Goal: Task Accomplishment & Management: Use online tool/utility

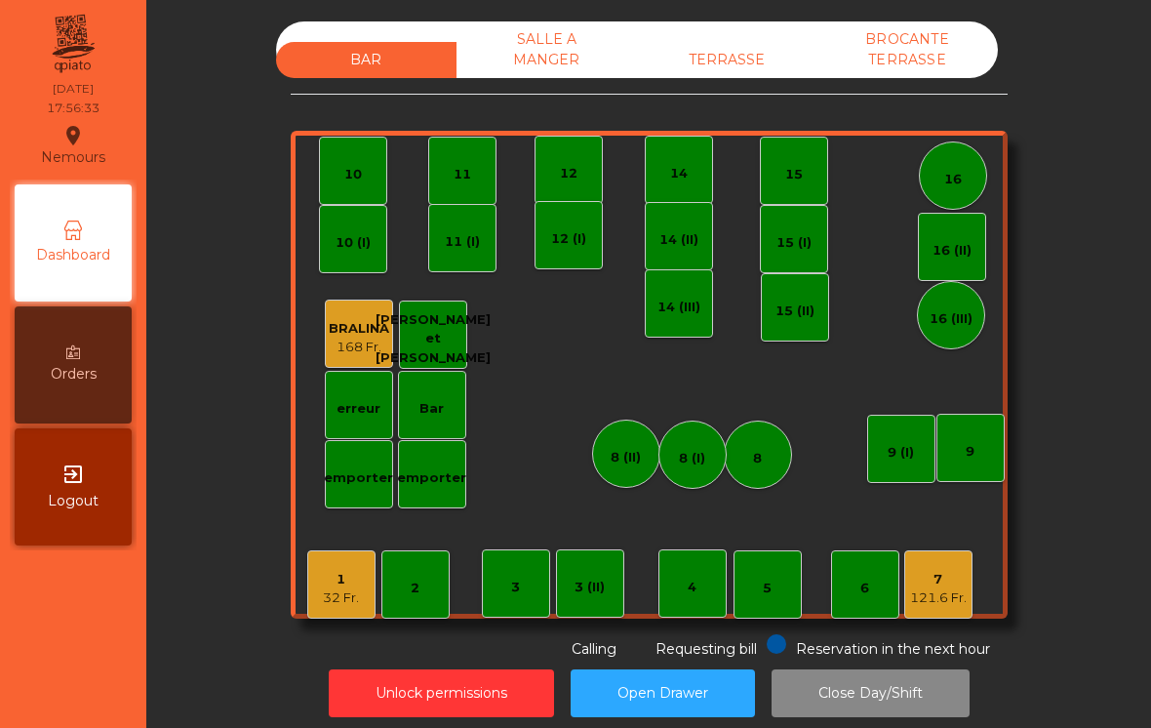
click at [562, 48] on div "SALLE A MANGER" at bounding box center [546, 49] width 180 height 57
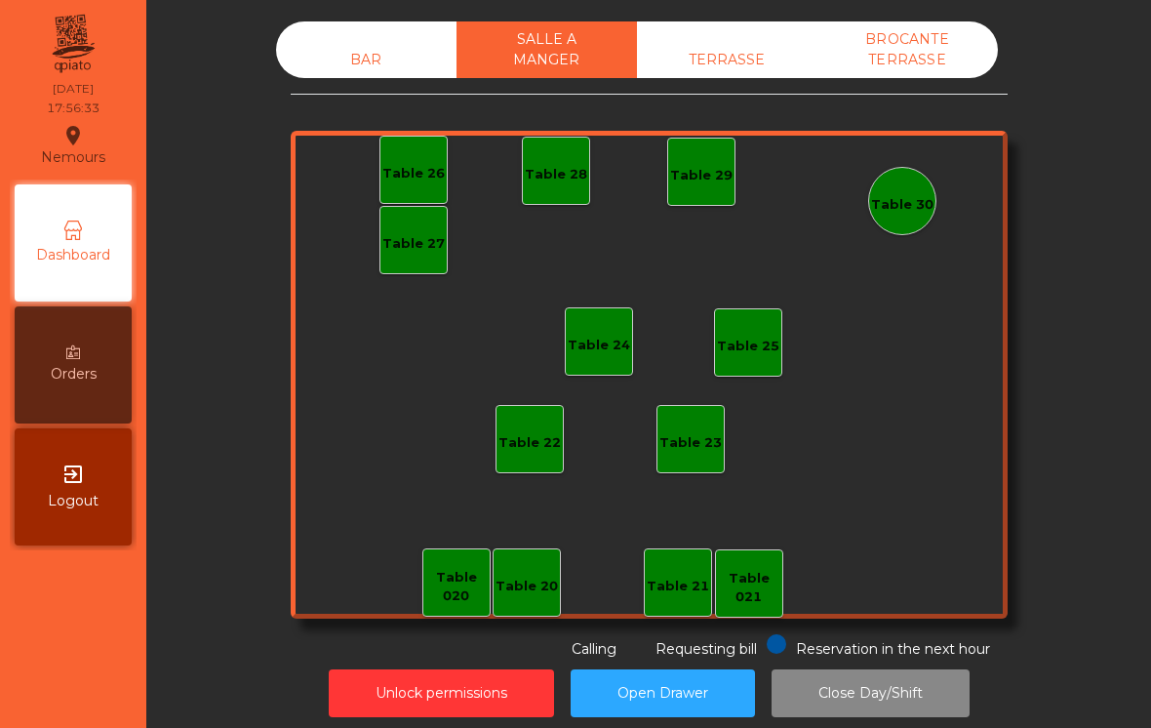
click at [766, 60] on div "TERRASSE" at bounding box center [727, 60] width 180 height 36
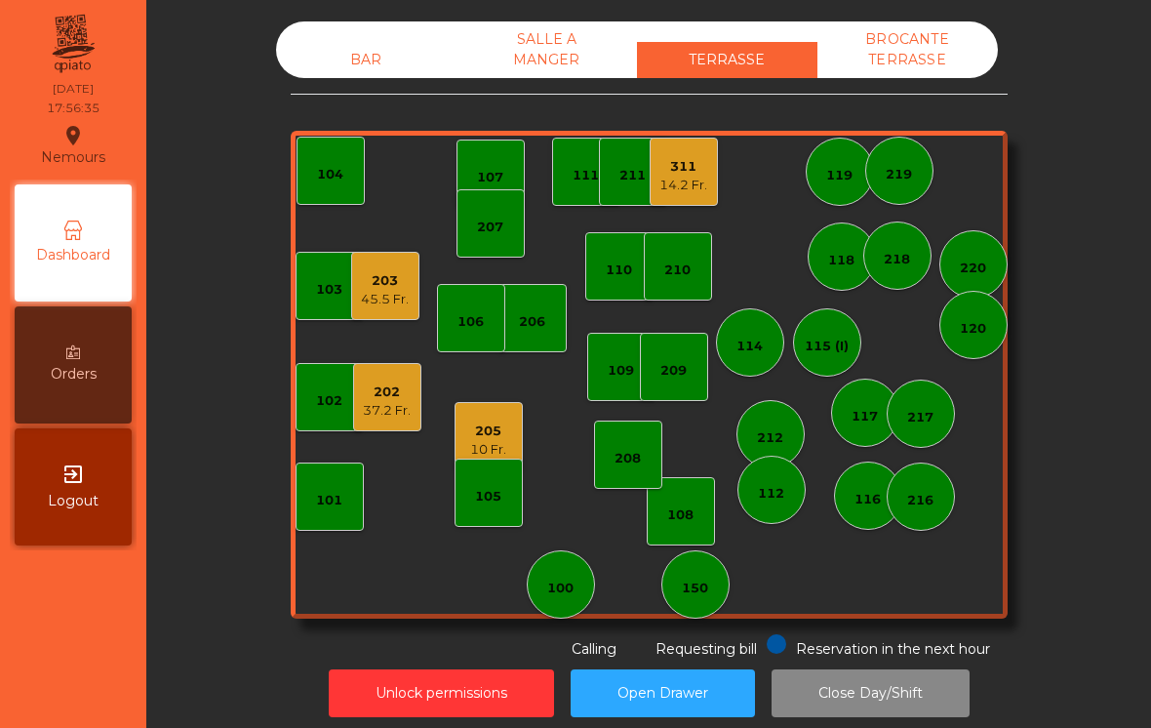
click at [412, 411] on div "202 37.2 Fr." at bounding box center [387, 397] width 68 height 68
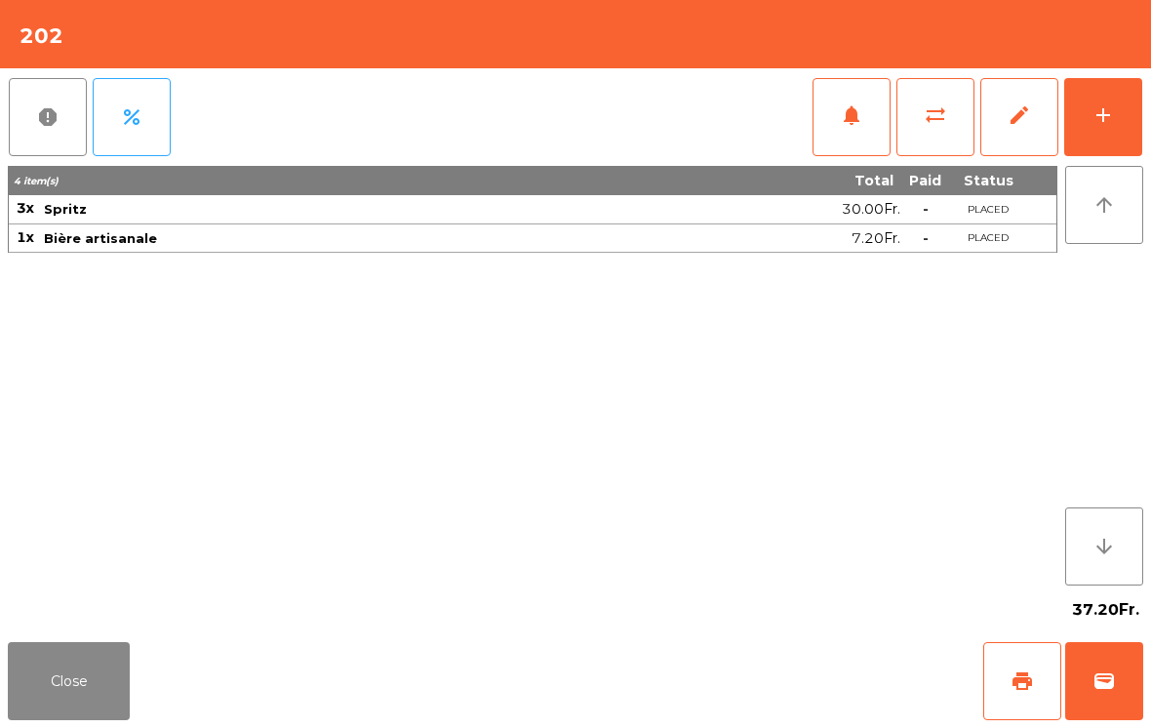
click at [105, 667] on button "Close" at bounding box center [69, 681] width 122 height 78
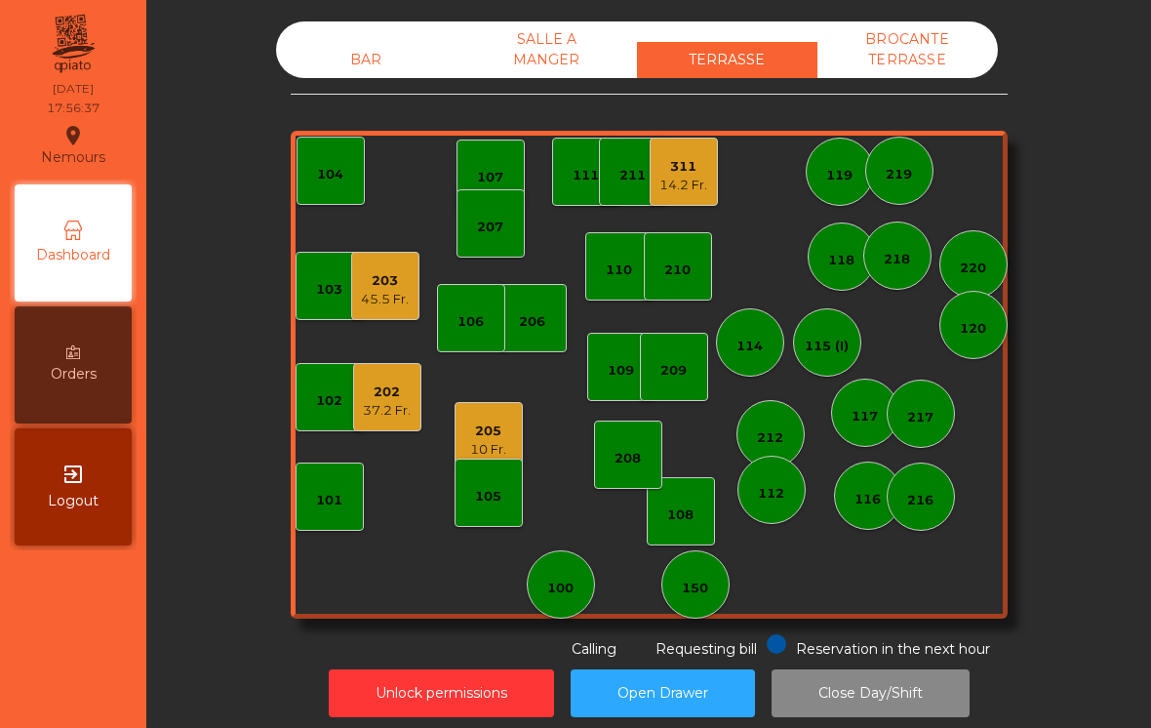
click at [414, 401] on div "202 37.2 Fr." at bounding box center [387, 397] width 68 height 68
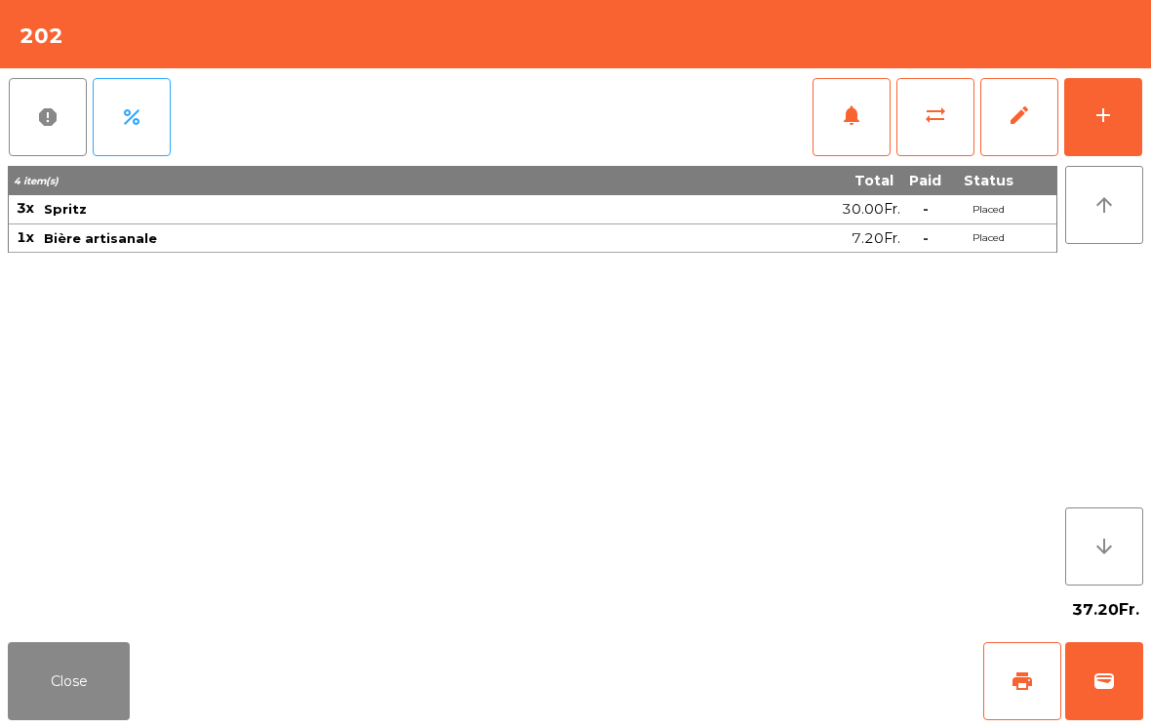
click at [1027, 680] on span "print" at bounding box center [1021, 680] width 23 height 23
click at [74, 712] on button "Close" at bounding box center [69, 681] width 122 height 78
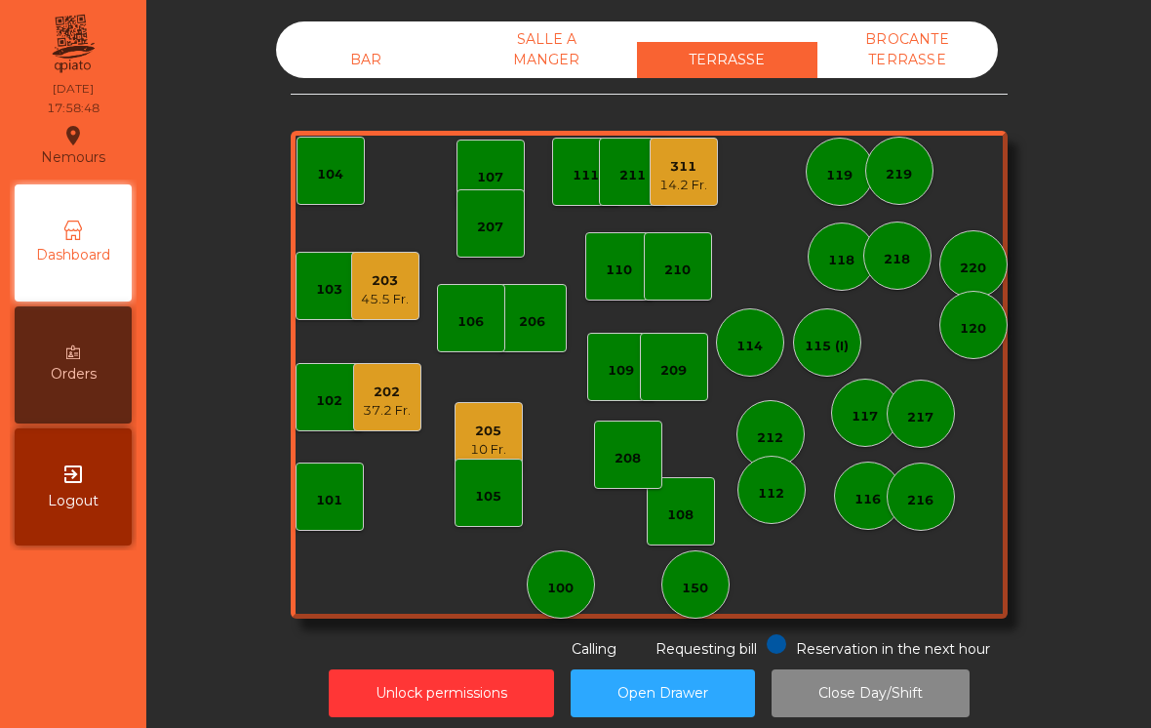
click at [396, 421] on div "202 37.2 Fr." at bounding box center [387, 397] width 68 height 68
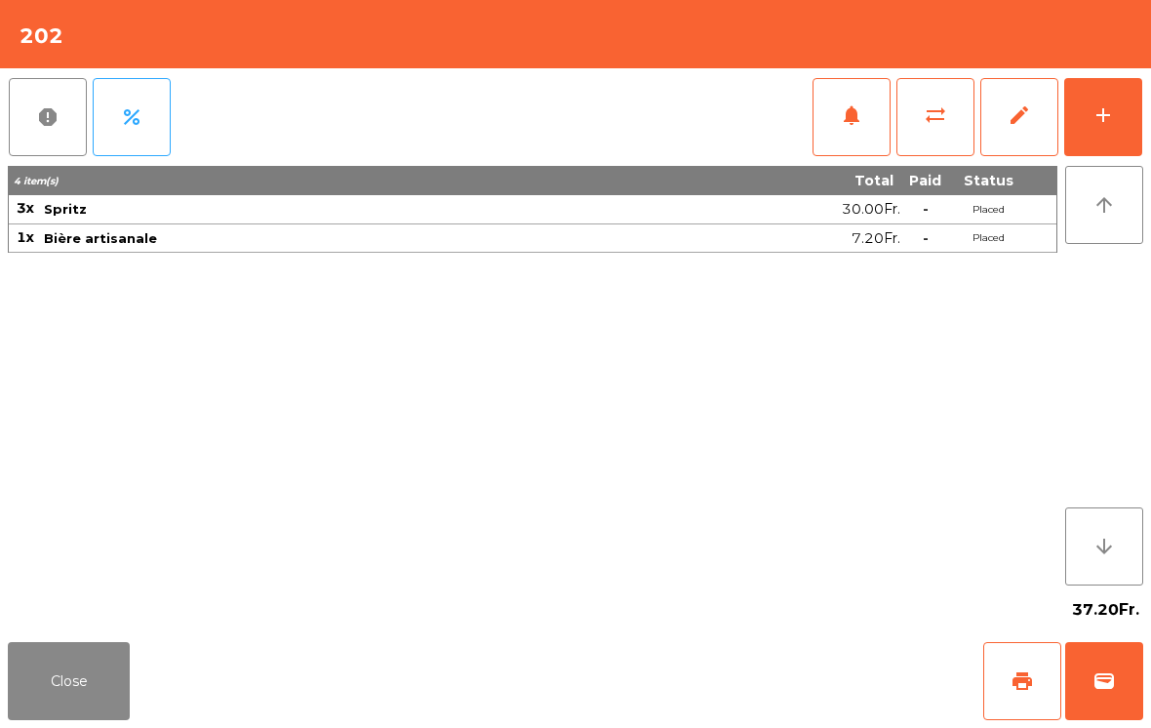
click at [54, 682] on button "Close" at bounding box center [69, 681] width 122 height 78
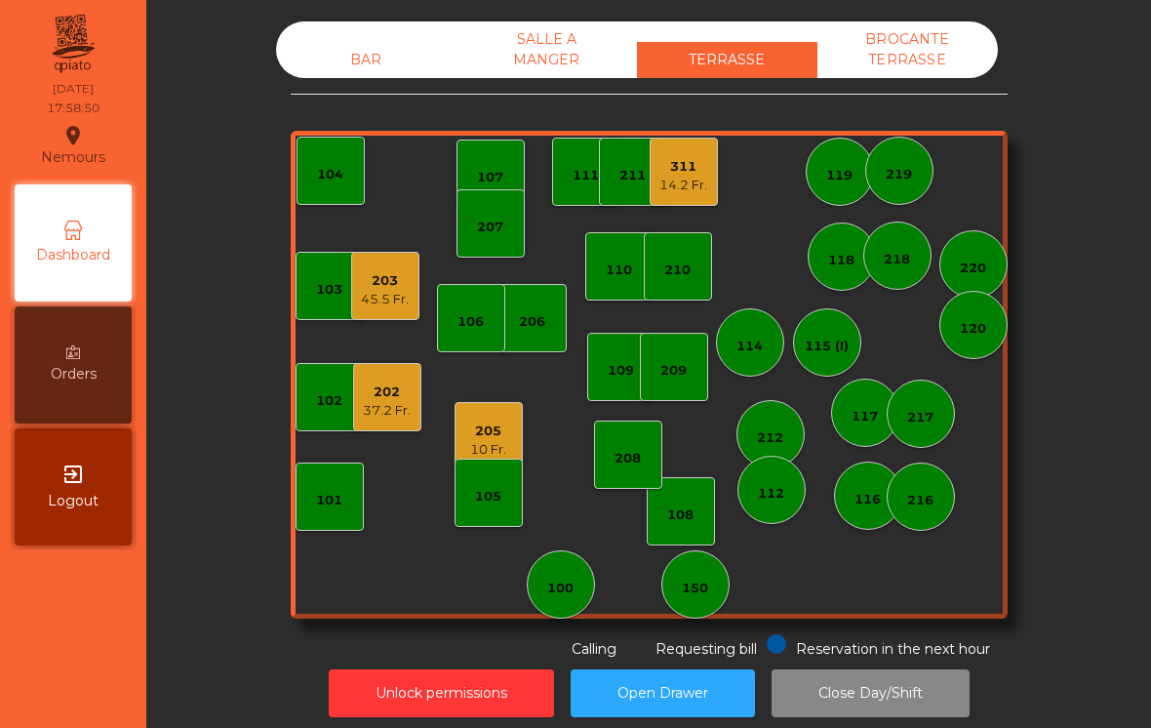
click at [379, 45] on div "BAR" at bounding box center [366, 60] width 180 height 36
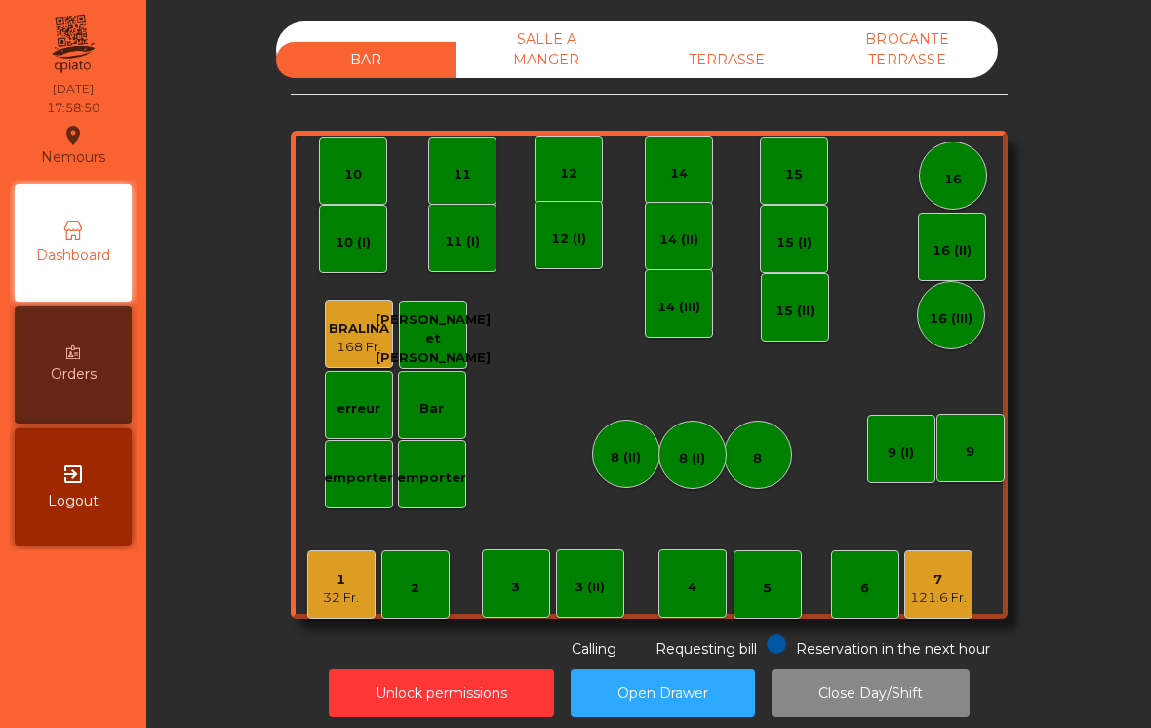
click at [361, 583] on div "1 32 Fr." at bounding box center [341, 584] width 68 height 68
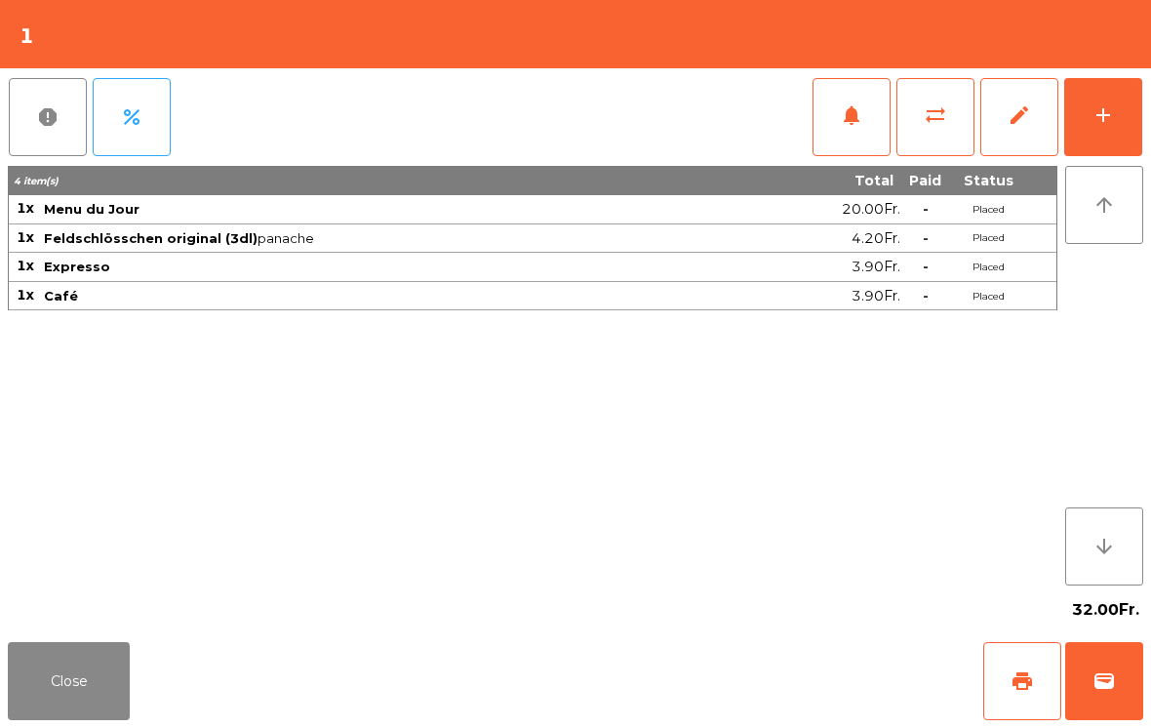
click at [56, 689] on button "Close" at bounding box center [69, 681] width 122 height 78
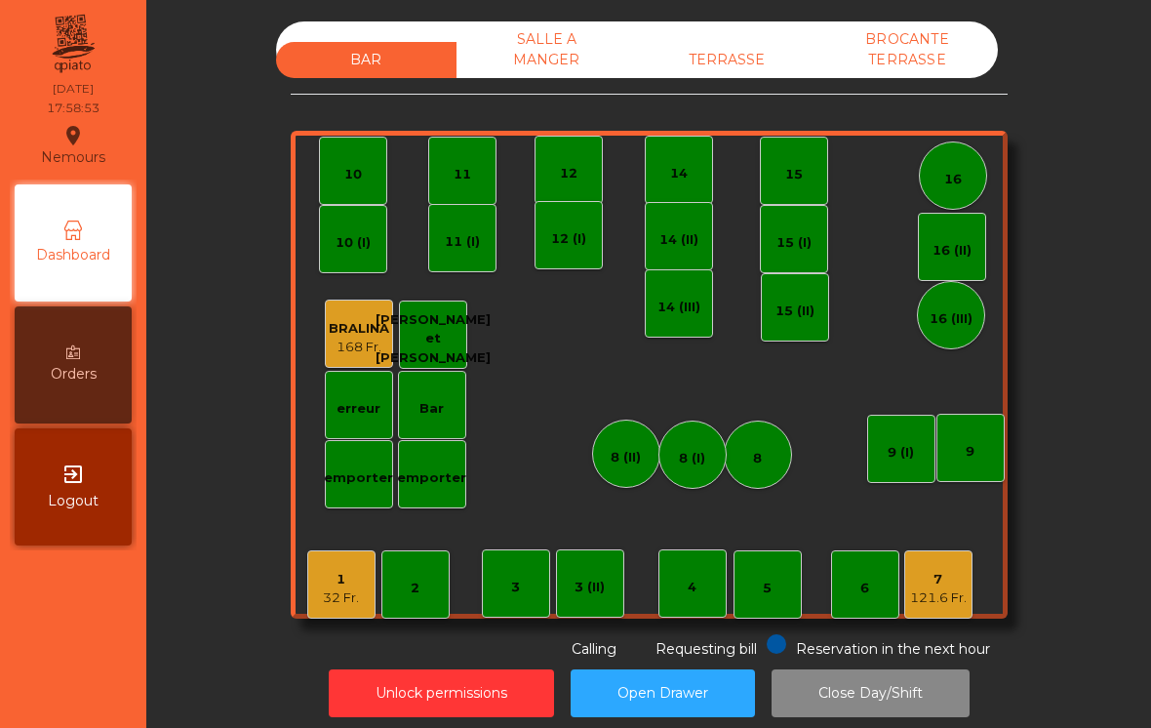
click at [746, 69] on div "TERRASSE" at bounding box center [727, 60] width 180 height 36
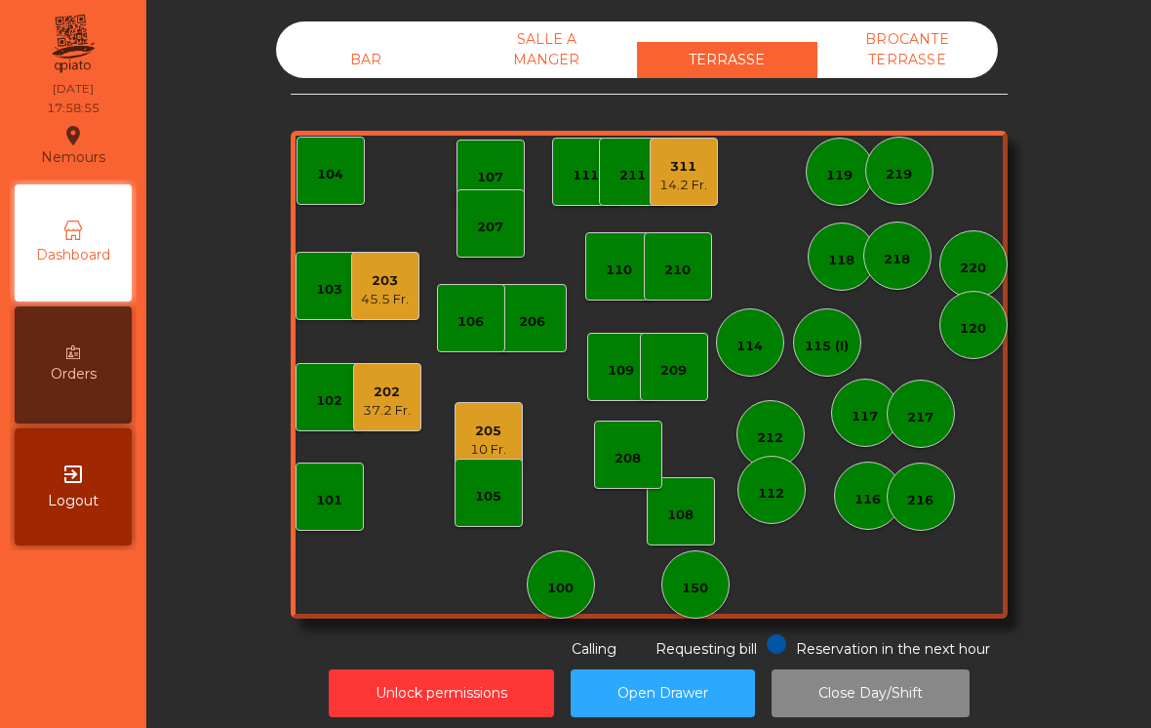
click at [396, 414] on div "37.2 Fr." at bounding box center [387, 411] width 48 height 20
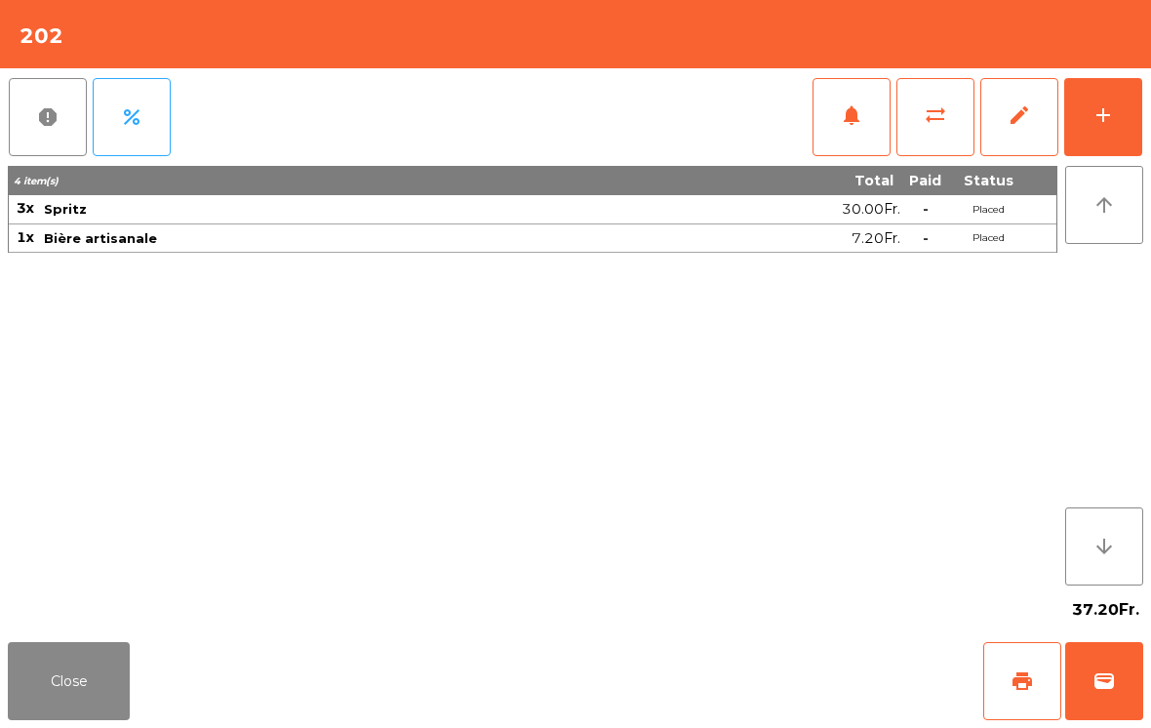
click at [1111, 672] on span "wallet" at bounding box center [1103, 680] width 23 height 23
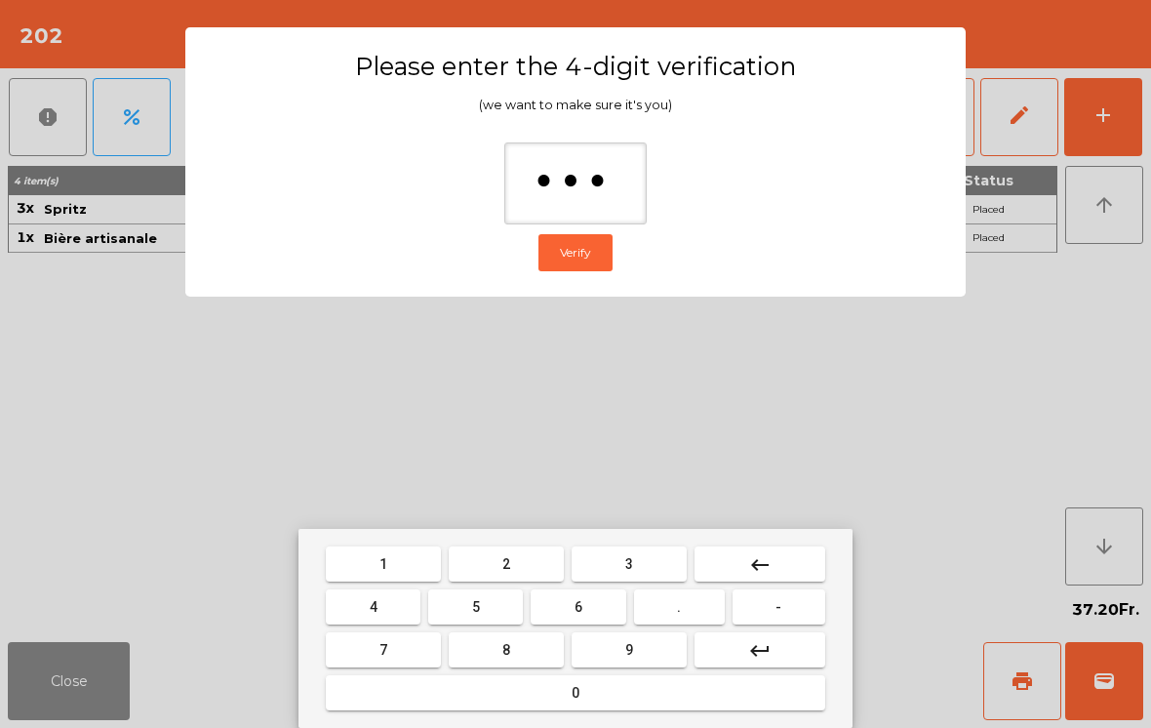
type input "****"
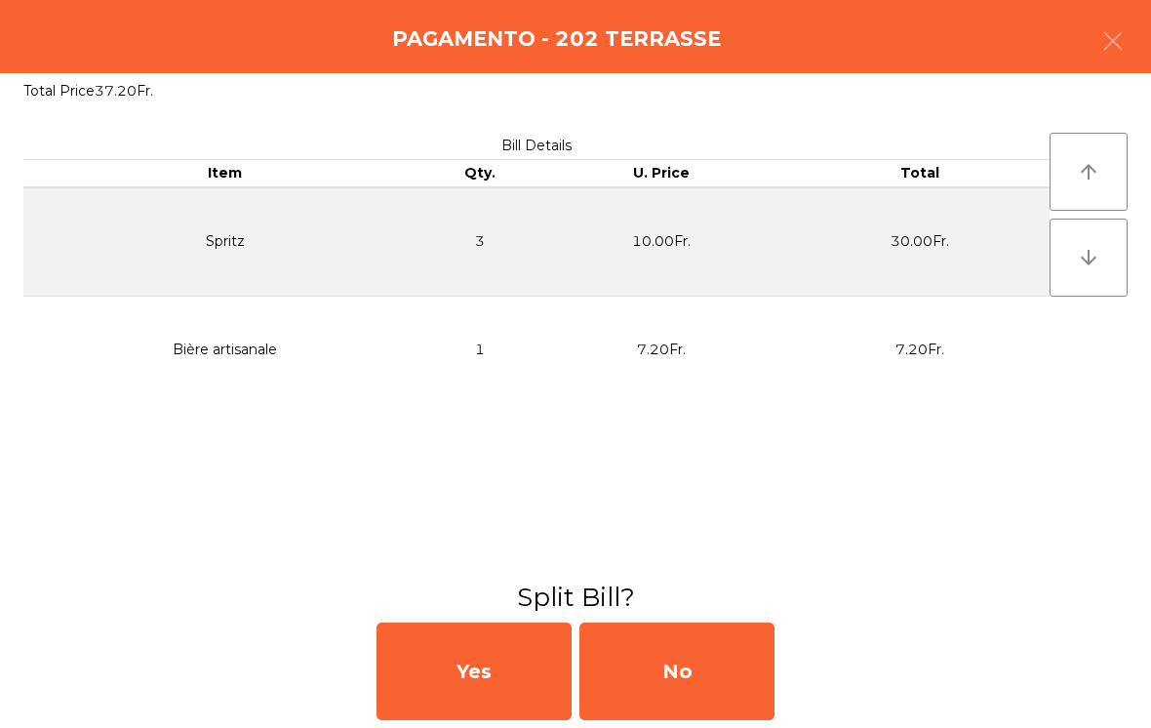
click at [726, 670] on div "No" at bounding box center [676, 671] width 195 height 98
click at [722, 670] on div "MB" at bounding box center [676, 671] width 195 height 98
click at [716, 681] on div "No" at bounding box center [676, 671] width 195 height 98
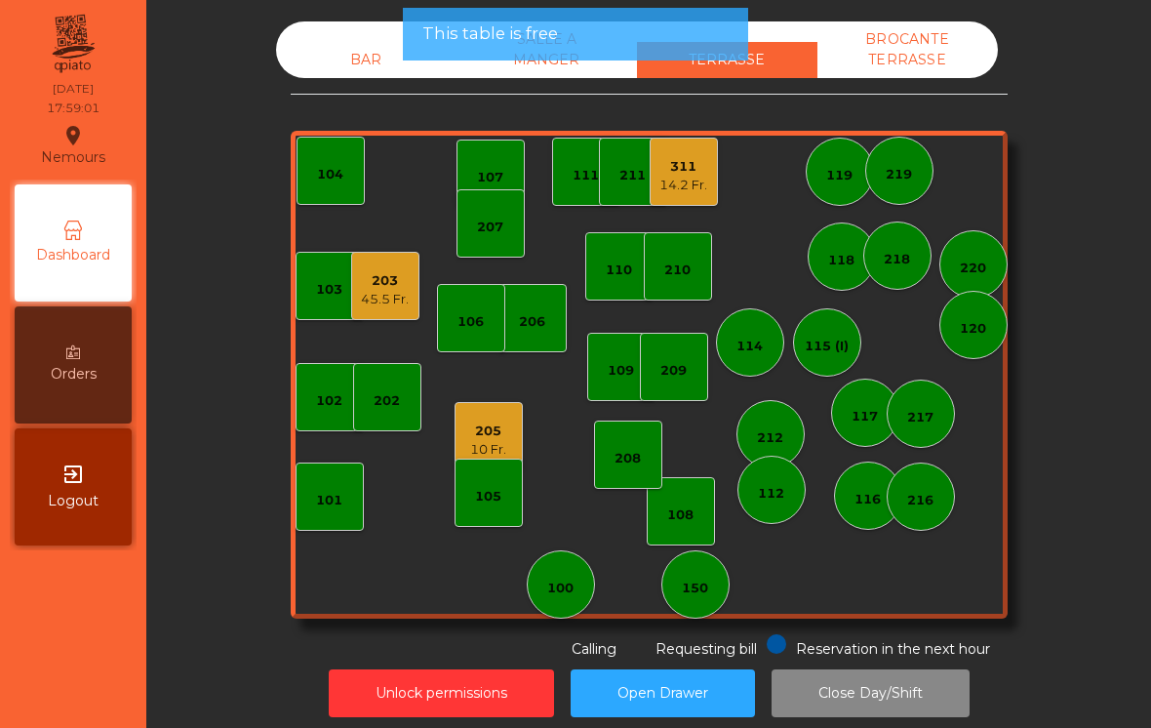
click at [494, 447] on div "10 Fr." at bounding box center [488, 450] width 36 height 20
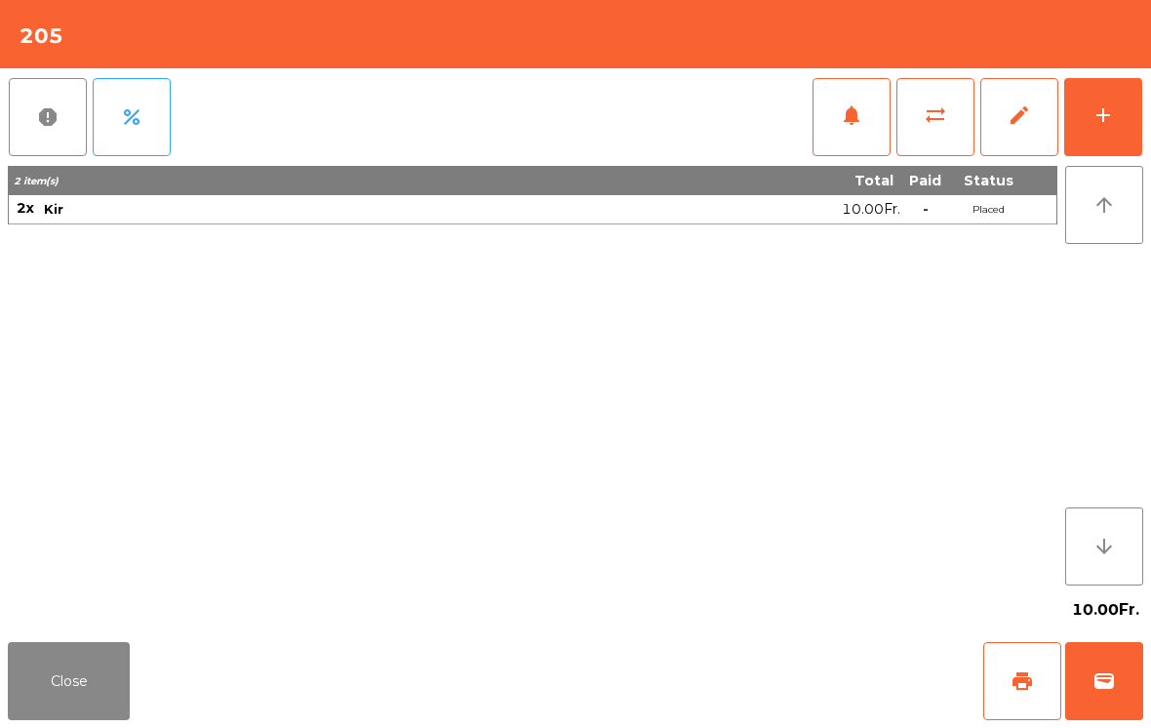
click at [917, 123] on button "sync_alt" at bounding box center [935, 117] width 78 height 78
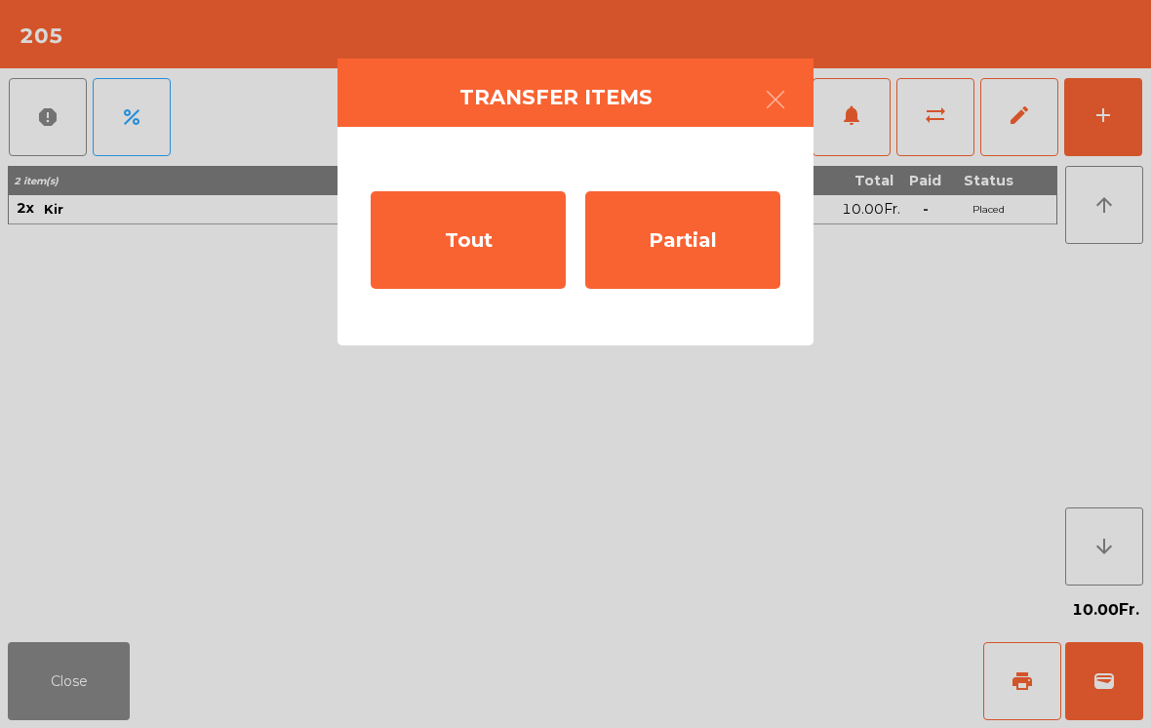
click at [488, 259] on div "Tout" at bounding box center [468, 240] width 195 height 98
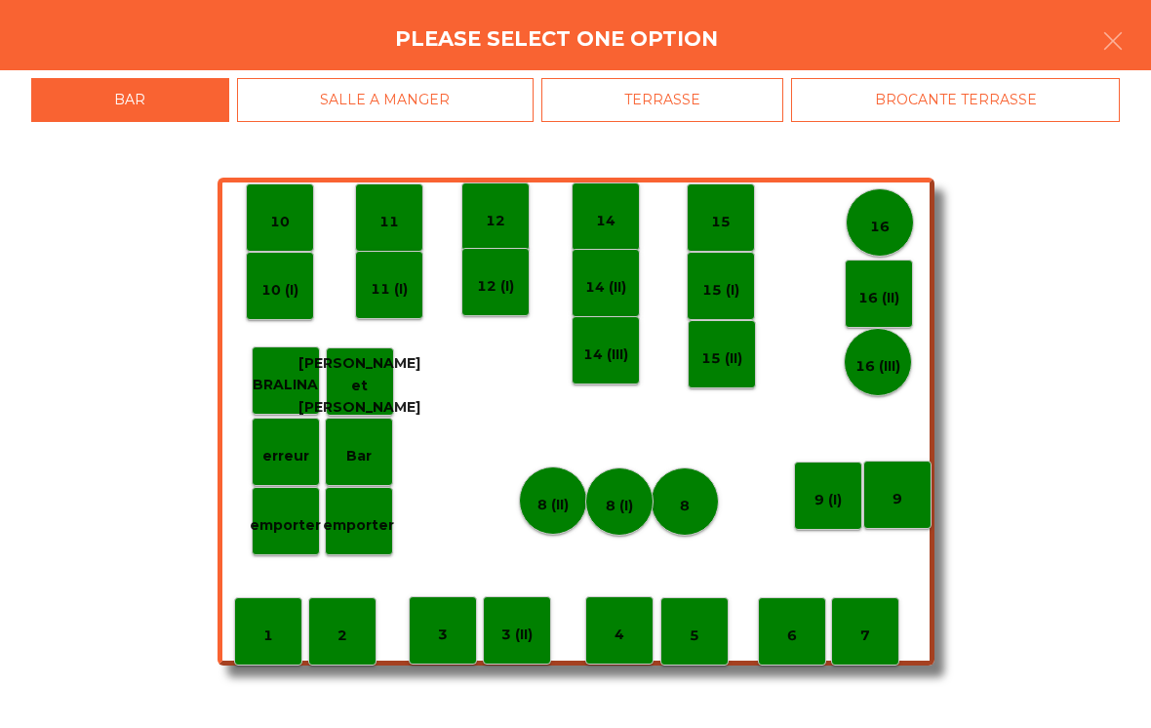
click at [278, 650] on div "1" at bounding box center [268, 631] width 68 height 68
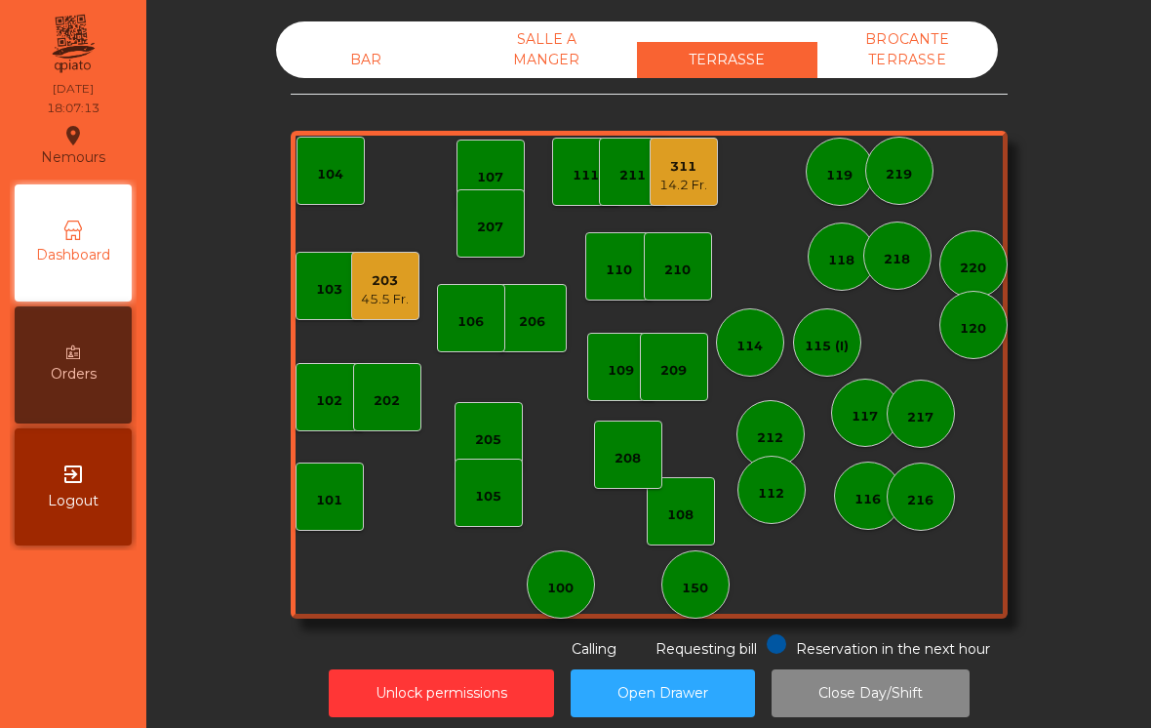
click at [389, 266] on div "203 45.5 Fr." at bounding box center [385, 286] width 48 height 46
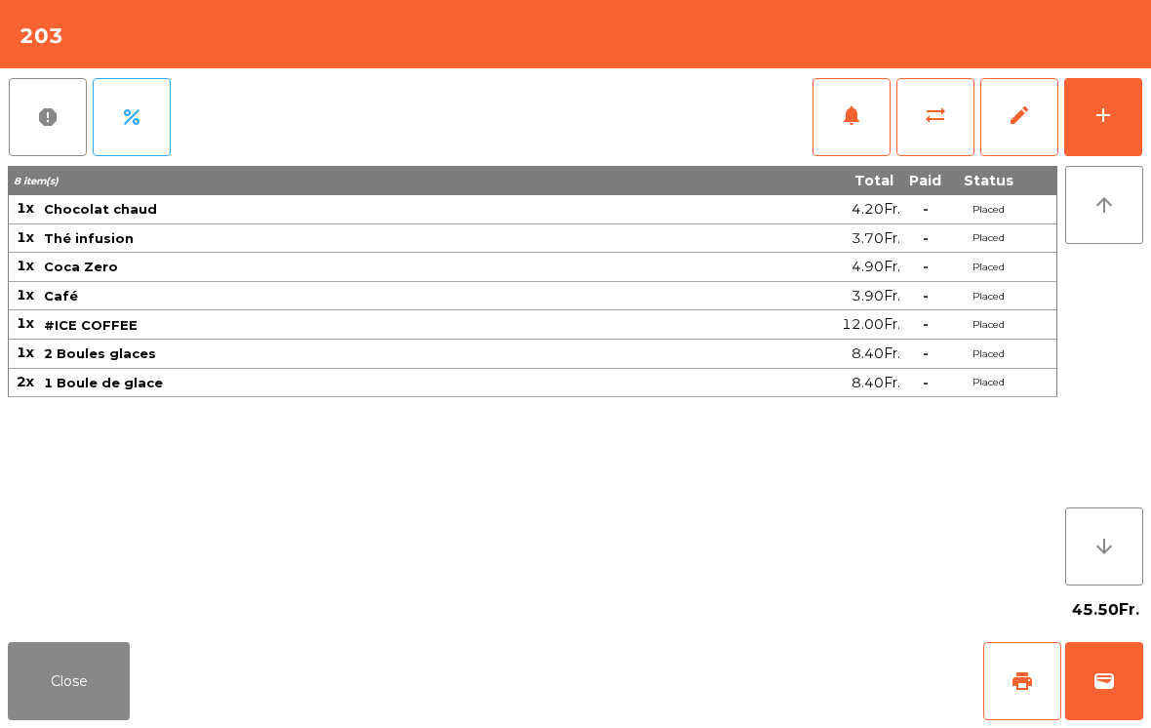
click at [1034, 664] on button "print" at bounding box center [1022, 681] width 78 height 78
